Goal: Find specific page/section: Find specific page/section

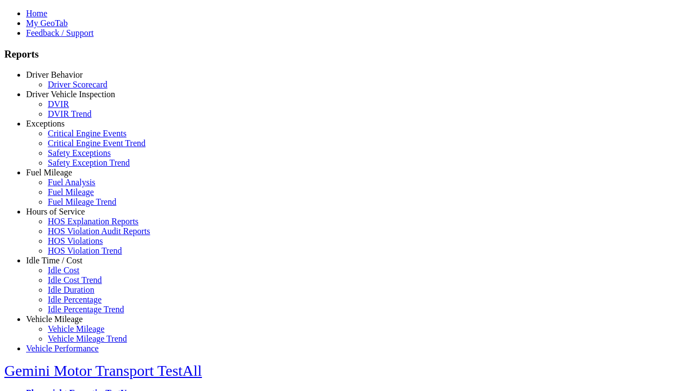
click at [62, 216] on link "Hours of Service" at bounding box center [55, 211] width 59 height 9
click at [71, 226] on link "HOS Explanation Reports" at bounding box center [93, 221] width 91 height 9
